Goal: Task Accomplishment & Management: Complete application form

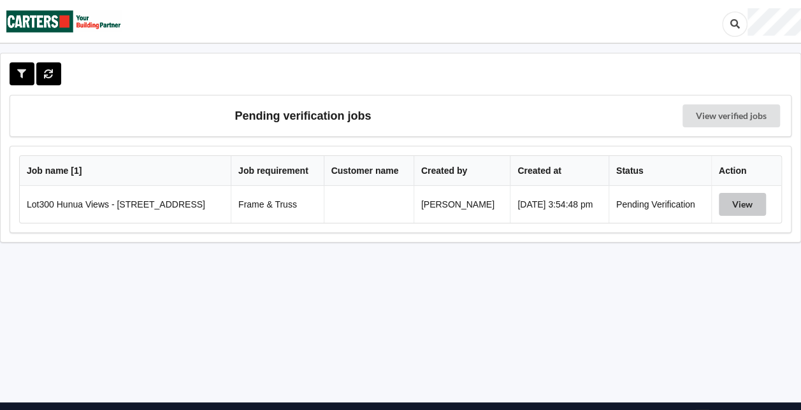
click at [754, 201] on button "View" at bounding box center [742, 204] width 47 height 23
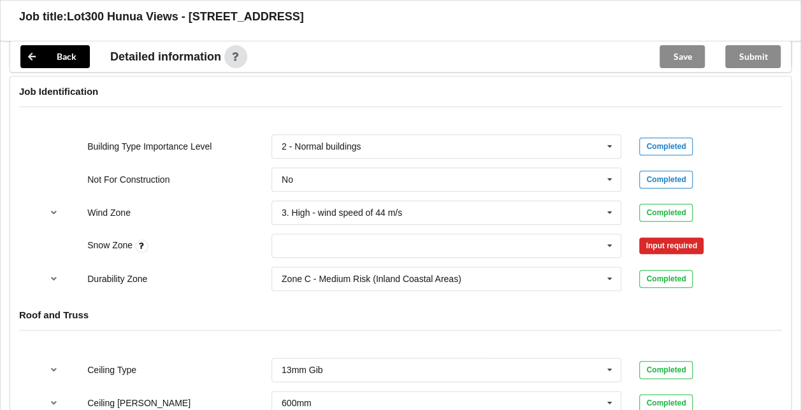
scroll to position [532, 0]
click at [614, 239] on icon at bounding box center [609, 246] width 19 height 24
click at [321, 266] on div "N0" at bounding box center [446, 269] width 349 height 24
click at [700, 243] on button "Confirm input" at bounding box center [677, 245] width 76 height 21
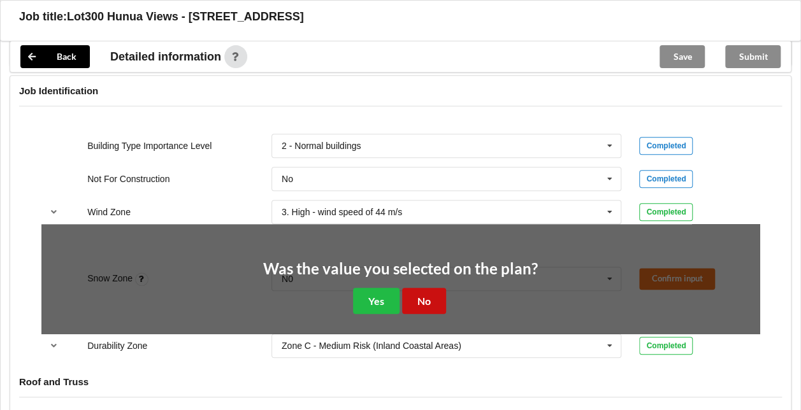
click at [423, 303] on button "No" at bounding box center [424, 301] width 44 height 26
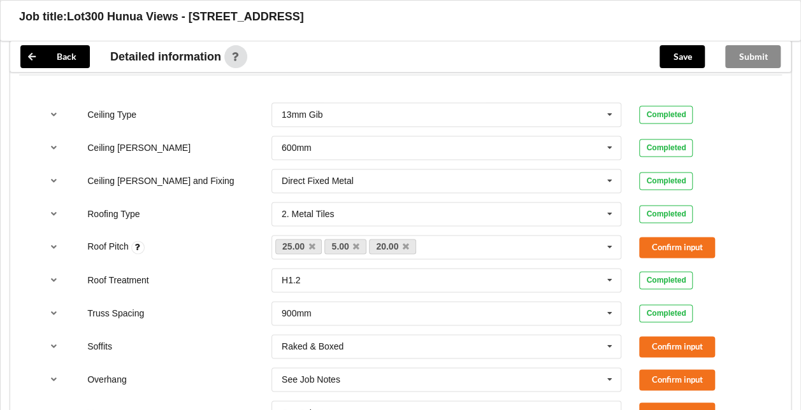
scroll to position [788, 0]
click at [57, 242] on icon "reference-toggle" at bounding box center [53, 246] width 11 height 8
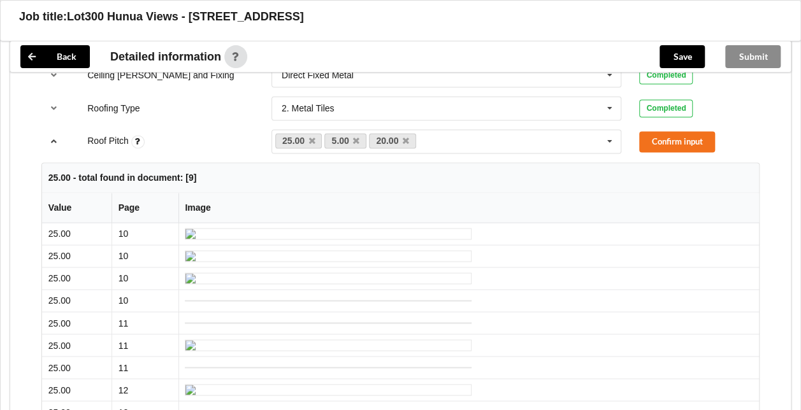
scroll to position [894, 0]
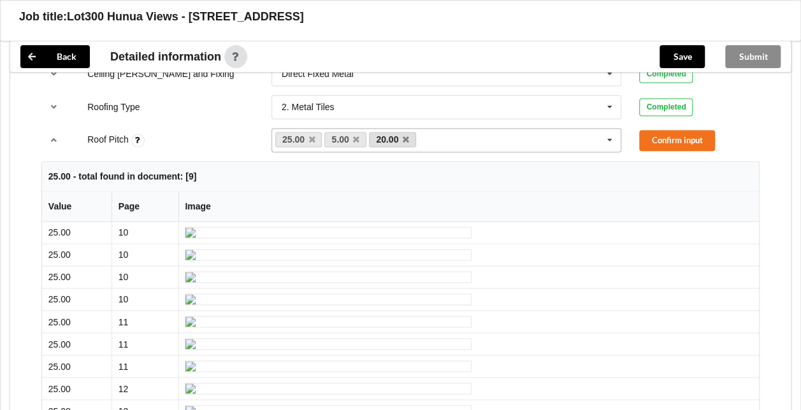
click at [408, 136] on link "20.00" at bounding box center [392, 139] width 47 height 15
click at [407, 136] on icon at bounding box center [406, 140] width 6 height 8
click at [355, 139] on icon at bounding box center [356, 140] width 6 height 8
click at [54, 138] on icon "reference-toggle" at bounding box center [53, 140] width 11 height 8
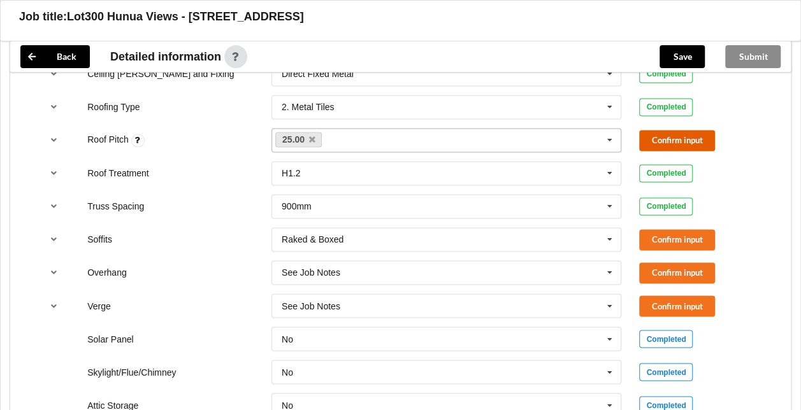
click at [707, 139] on button "Confirm input" at bounding box center [677, 140] width 76 height 21
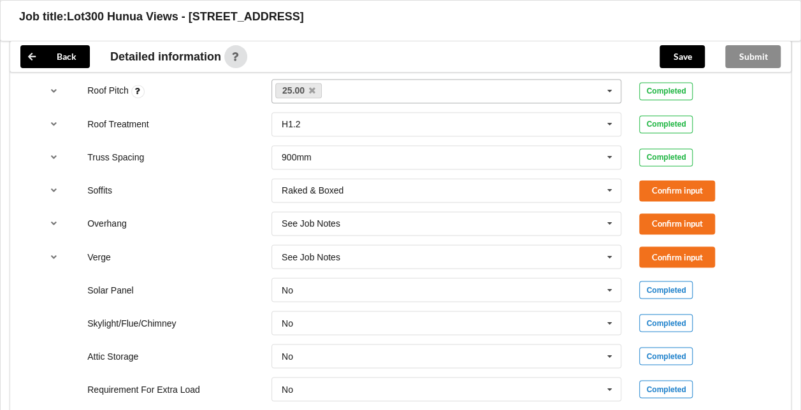
scroll to position [944, 0]
click at [706, 185] on button "Confirm input" at bounding box center [677, 190] width 76 height 21
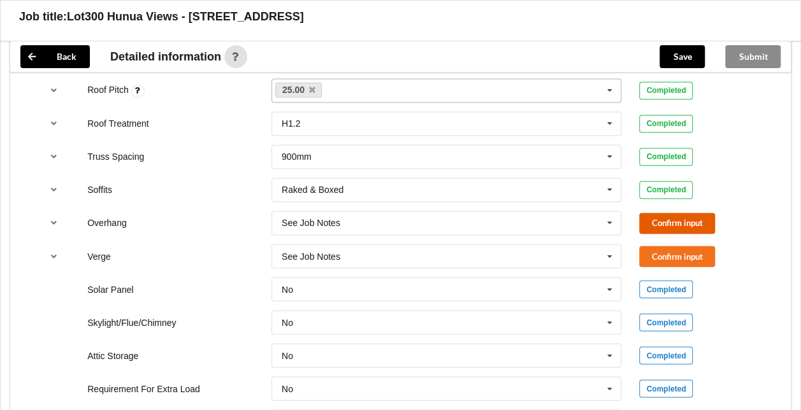
click at [688, 221] on button "Confirm input" at bounding box center [677, 223] width 76 height 21
click at [693, 252] on button "Confirm input" at bounding box center [677, 256] width 76 height 21
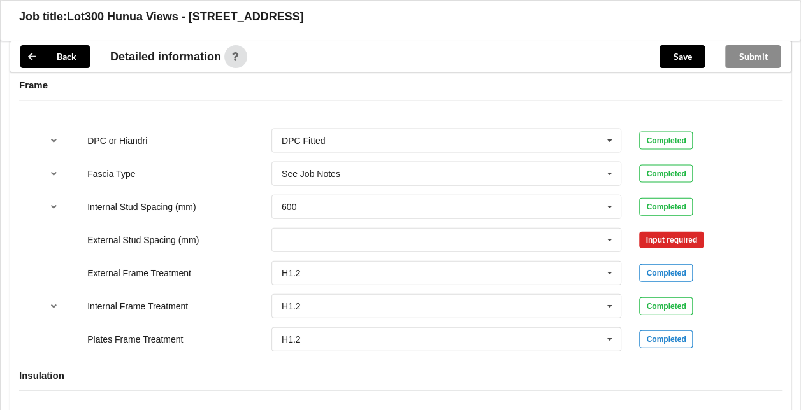
scroll to position [1323, 0]
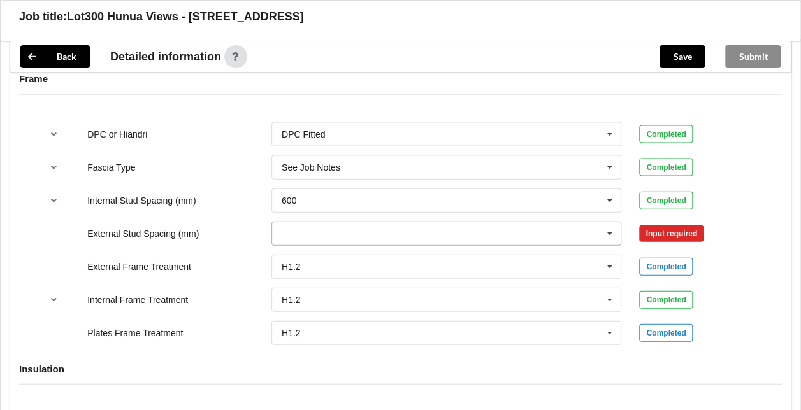
click at [611, 231] on icon at bounding box center [609, 234] width 19 height 24
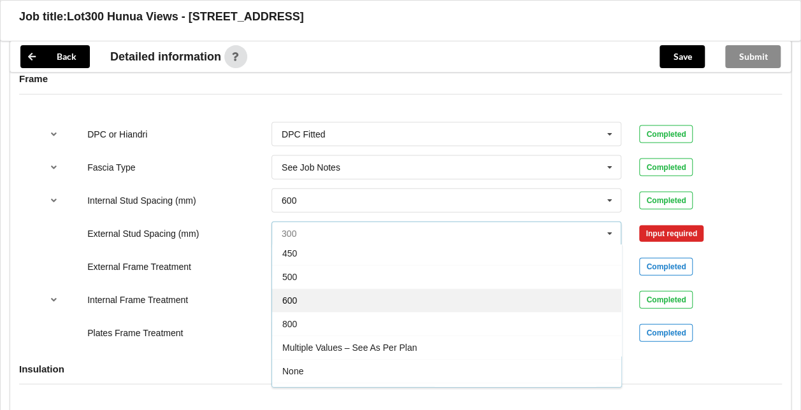
scroll to position [68, 0]
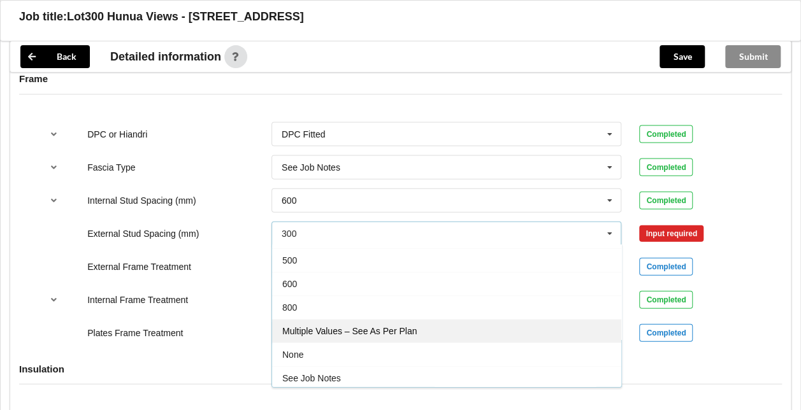
click at [417, 331] on div "Multiple Values – See As Per Plan" at bounding box center [446, 331] width 349 height 24
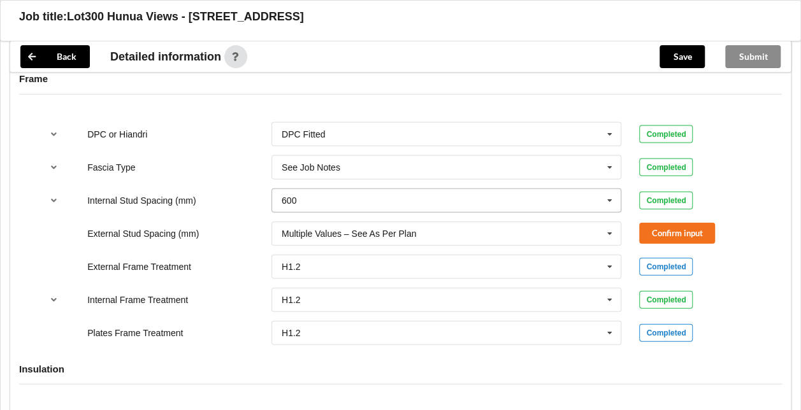
click at [605, 194] on icon at bounding box center [609, 201] width 19 height 24
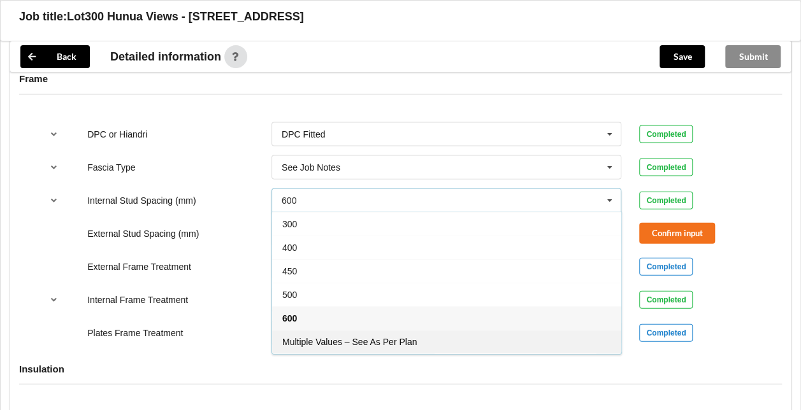
click at [458, 336] on div "Multiple Values – See As Per Plan" at bounding box center [446, 342] width 349 height 24
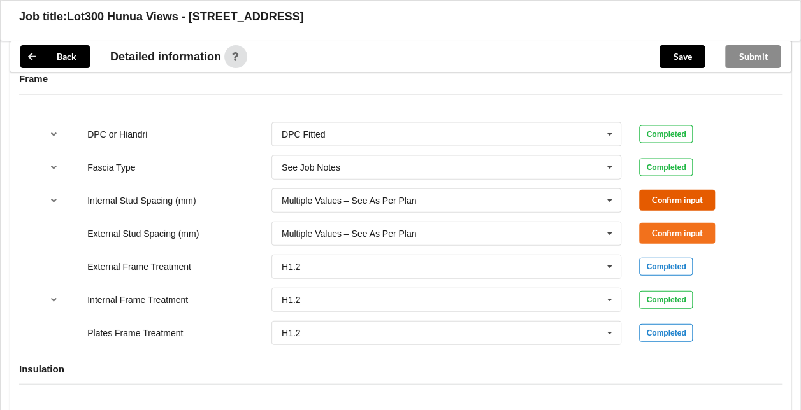
click at [679, 199] on button "Confirm input" at bounding box center [677, 200] width 76 height 21
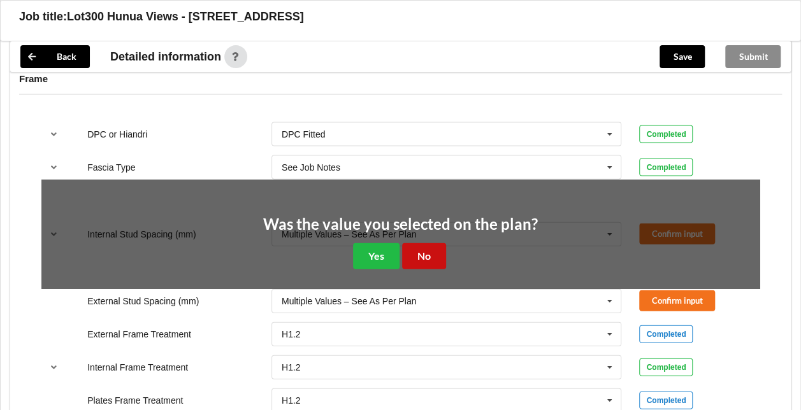
click at [435, 251] on button "No" at bounding box center [424, 256] width 44 height 26
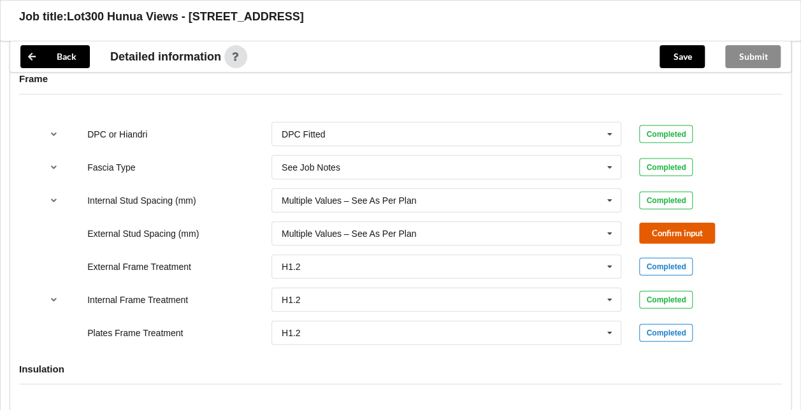
click at [688, 233] on button "Confirm input" at bounding box center [677, 233] width 76 height 21
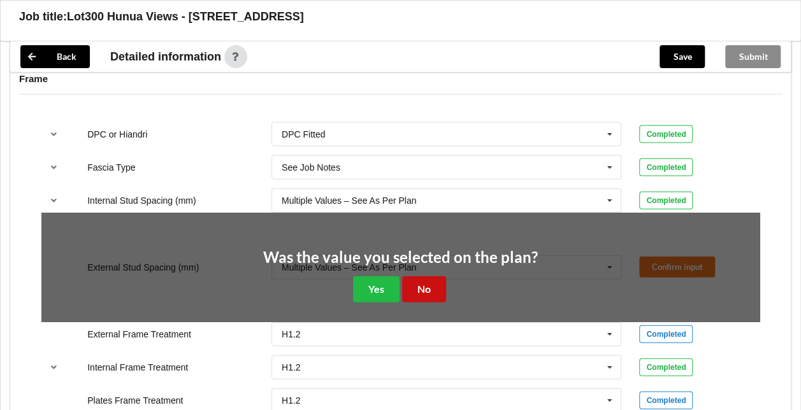
click at [432, 284] on button "No" at bounding box center [424, 290] width 44 height 26
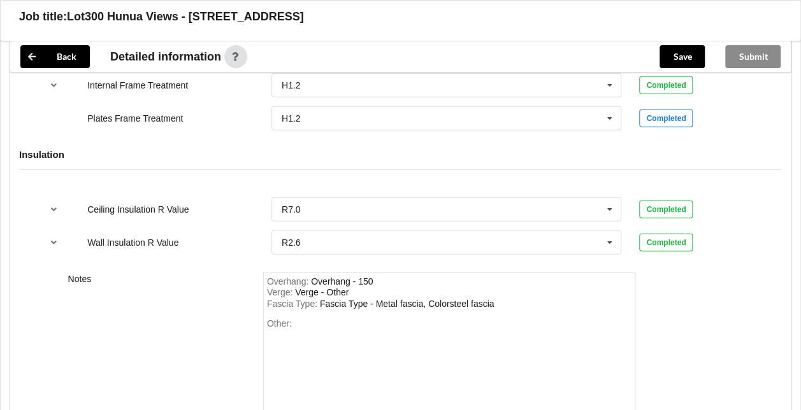
scroll to position [1538, 0]
click at [467, 300] on div "Fascia Type - Metal fascia, Colorsteel fascia" at bounding box center [407, 303] width 175 height 10
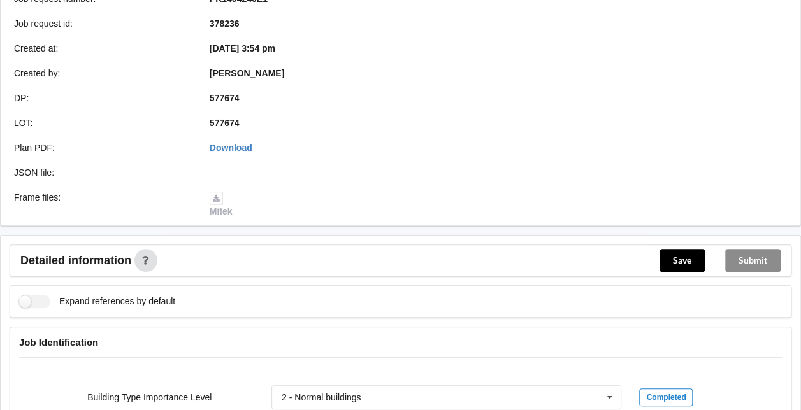
scroll to position [333, 0]
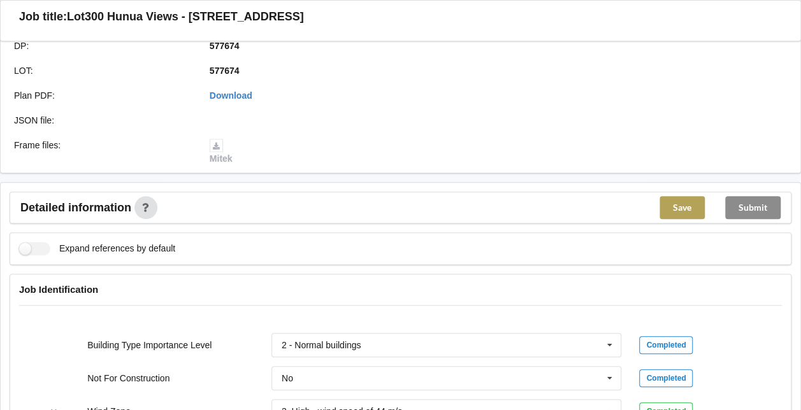
click at [684, 209] on button "Save" at bounding box center [682, 207] width 45 height 23
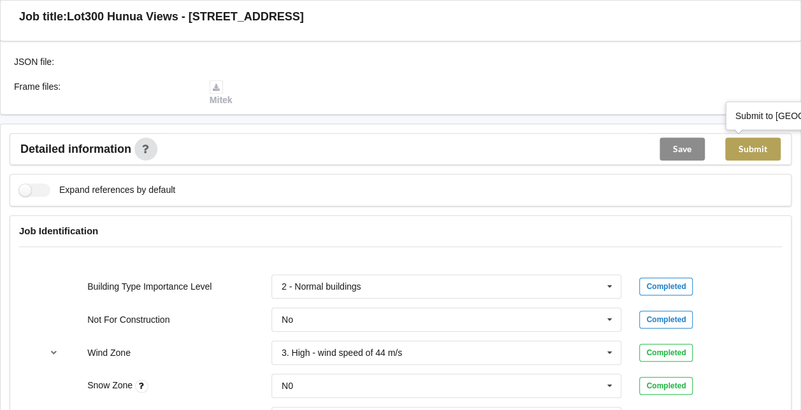
click at [755, 155] on button "Submit" at bounding box center [752, 149] width 55 height 23
